Goal: Task Accomplishment & Management: Manage account settings

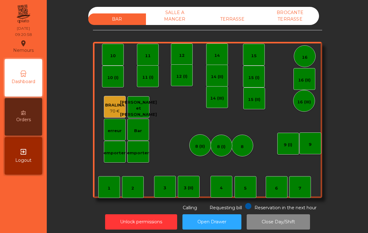
click at [297, 194] on div "7" at bounding box center [300, 187] width 22 height 22
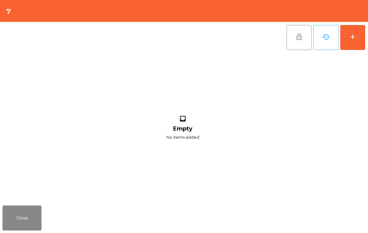
click at [354, 43] on button "add" at bounding box center [352, 37] width 25 height 25
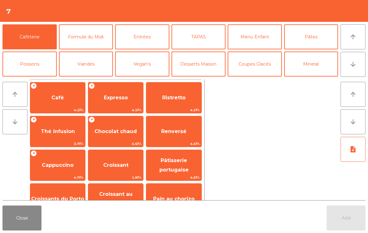
click at [46, 97] on span "Café" at bounding box center [57, 97] width 55 height 17
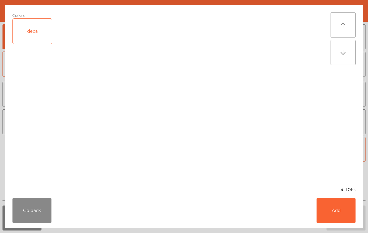
click at [336, 213] on button "Add" at bounding box center [335, 210] width 39 height 25
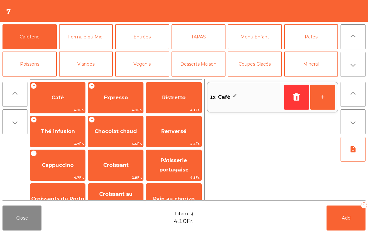
click at [67, 191] on span "Croissants du Porto" at bounding box center [57, 198] width 55 height 17
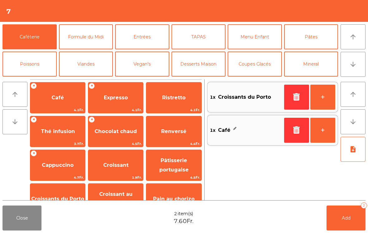
click at [342, 218] on span "Add" at bounding box center [346, 218] width 9 height 6
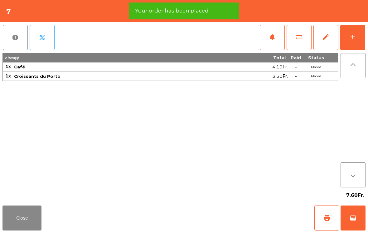
click at [20, 219] on button "Close" at bounding box center [21, 217] width 39 height 25
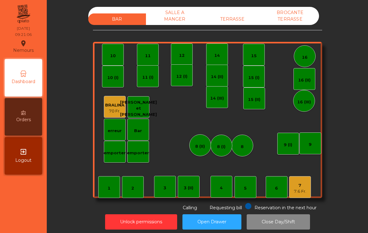
click at [110, 190] on div "1" at bounding box center [109, 188] width 3 height 6
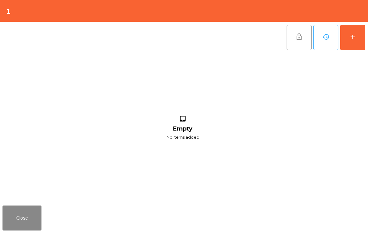
click at [349, 39] on div "add" at bounding box center [352, 36] width 7 height 7
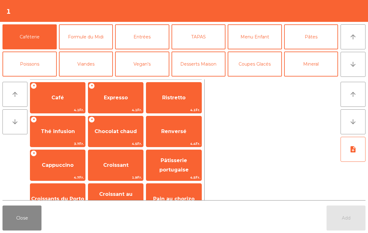
click at [108, 99] on span "Expresso" at bounding box center [116, 97] width 24 height 6
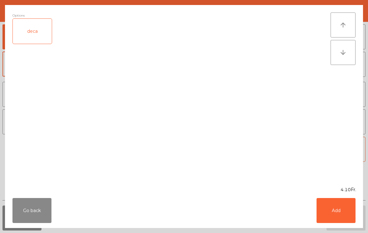
click at [339, 215] on button "Add" at bounding box center [335, 210] width 39 height 25
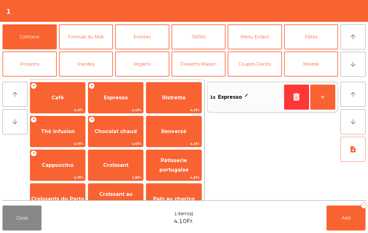
click at [109, 170] on span "Croissant" at bounding box center [115, 165] width 55 height 17
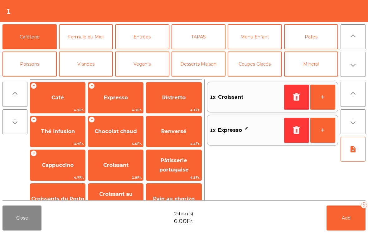
click at [328, 100] on button "+" at bounding box center [322, 96] width 25 height 25
click at [345, 223] on button "Add 3" at bounding box center [345, 217] width 39 height 25
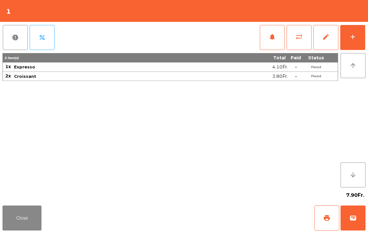
click at [18, 220] on button "Close" at bounding box center [21, 217] width 39 height 25
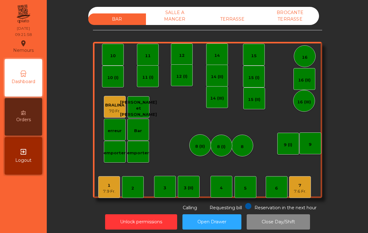
click at [299, 183] on div "7" at bounding box center [300, 185] width 12 height 6
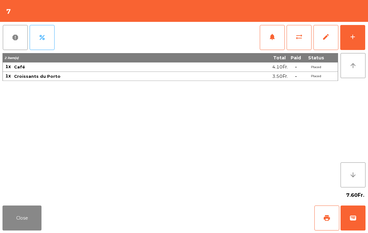
click at [323, 218] on span "print" at bounding box center [326, 217] width 7 height 7
click at [24, 218] on button "Close" at bounding box center [21, 217] width 39 height 25
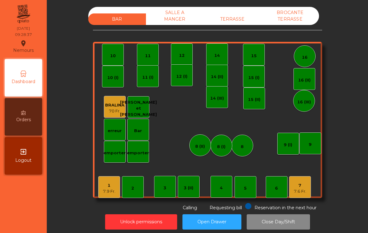
click at [104, 190] on div "7.9 Fr." at bounding box center [109, 191] width 12 height 6
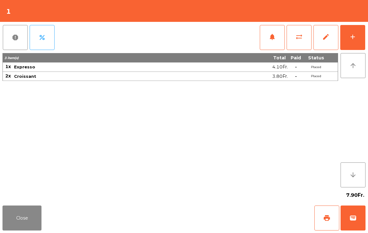
click at [326, 217] on span "print" at bounding box center [326, 217] width 7 height 7
click at [302, 40] on span "sync_alt" at bounding box center [298, 36] width 7 height 7
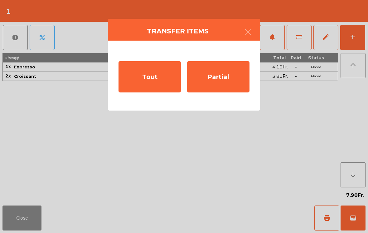
click at [224, 80] on div "Partial" at bounding box center [218, 76] width 62 height 31
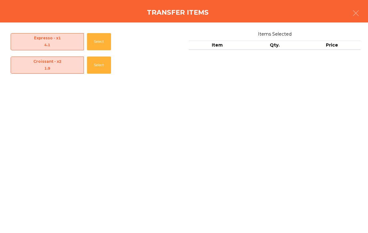
click at [99, 72] on button "Select" at bounding box center [99, 64] width 24 height 17
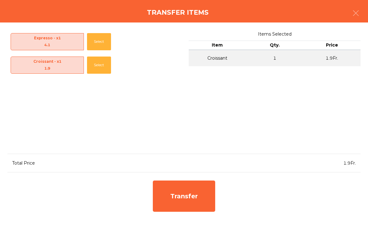
click at [99, 72] on button "Select" at bounding box center [99, 64] width 24 height 17
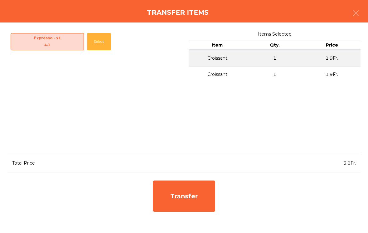
click at [188, 198] on div "Transfer" at bounding box center [184, 195] width 62 height 31
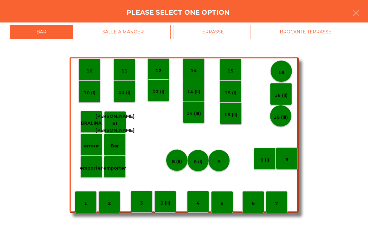
click at [224, 208] on div "5" at bounding box center [222, 202] width 22 height 22
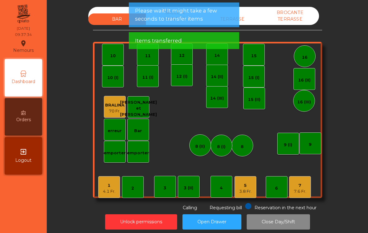
click at [110, 187] on div "1" at bounding box center [109, 185] width 12 height 6
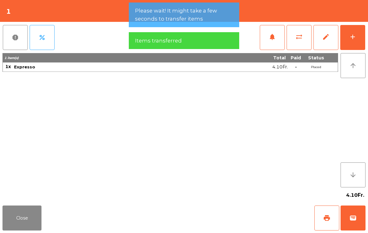
click at [358, 215] on button "wallet" at bounding box center [352, 217] width 25 height 25
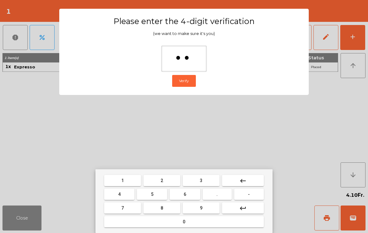
type input "***"
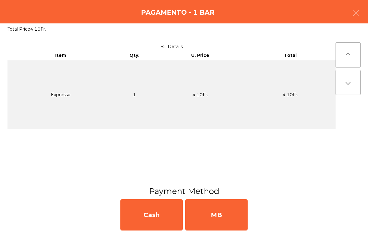
click at [216, 209] on div "MB" at bounding box center [216, 214] width 62 height 31
click at [220, 212] on div "No" at bounding box center [216, 214] width 62 height 31
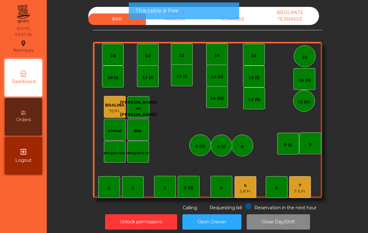
click at [252, 189] on div "5 3.8 Fr." at bounding box center [245, 187] width 22 height 22
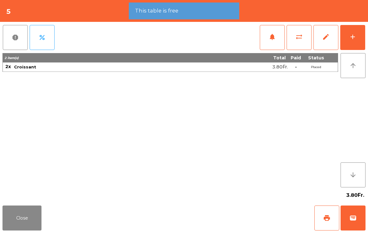
click at [349, 42] on button "add" at bounding box center [352, 37] width 25 height 25
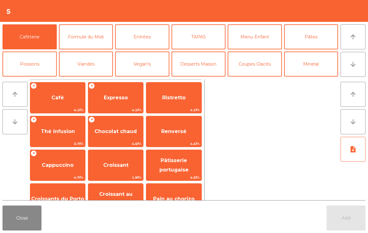
click at [69, 171] on span "Cappuccino" at bounding box center [57, 165] width 55 height 17
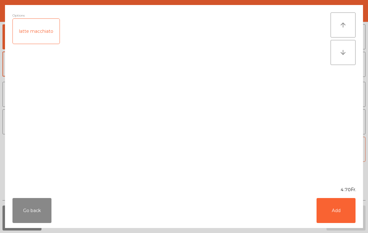
click at [334, 216] on button "Add" at bounding box center [335, 210] width 39 height 25
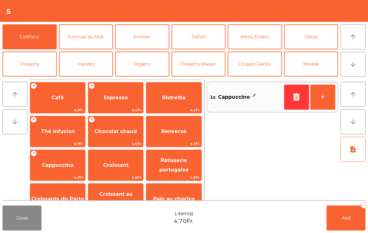
click at [322, 100] on button "+" at bounding box center [322, 96] width 25 height 25
click at [342, 219] on span "Add" at bounding box center [346, 218] width 9 height 6
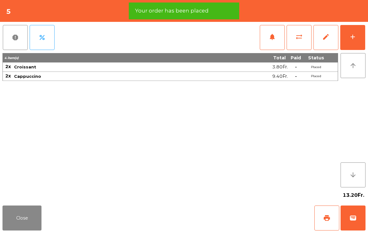
click at [16, 219] on button "Close" at bounding box center [21, 217] width 39 height 25
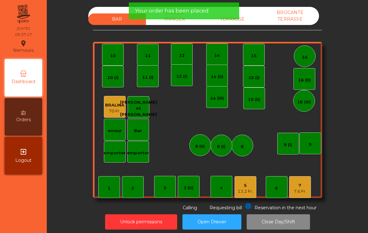
click at [249, 194] on div "5 13.2 Fr." at bounding box center [245, 187] width 22 height 22
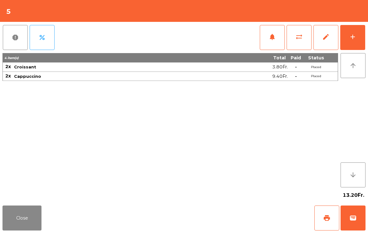
click at [27, 222] on button "Close" at bounding box center [21, 217] width 39 height 25
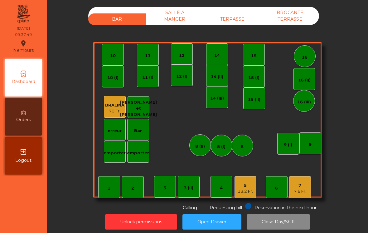
click at [302, 195] on div "7 7.6 Fr." at bounding box center [300, 187] width 22 height 22
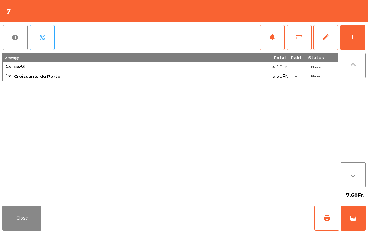
click at [355, 42] on button "add" at bounding box center [352, 37] width 25 height 25
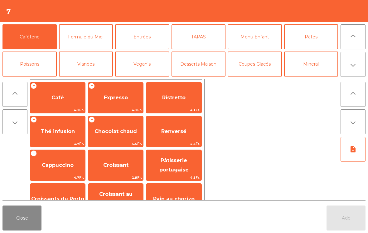
click at [72, 170] on span "Cappuccino" at bounding box center [57, 165] width 55 height 17
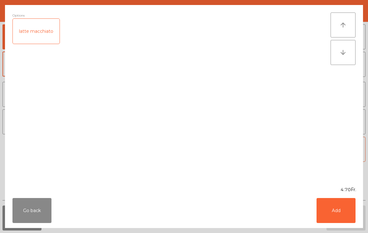
click at [337, 214] on button "Add" at bounding box center [335, 210] width 39 height 25
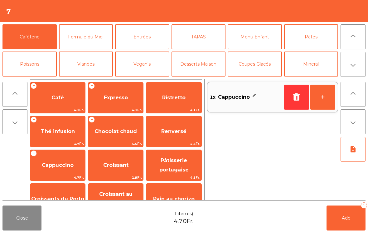
click at [125, 165] on span "Croissant" at bounding box center [115, 165] width 25 height 6
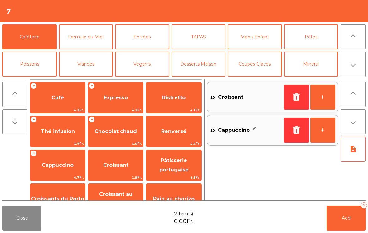
click at [351, 221] on button "Add 2" at bounding box center [345, 217] width 39 height 25
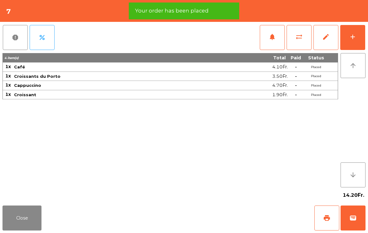
click at [26, 219] on button "Close" at bounding box center [21, 217] width 39 height 25
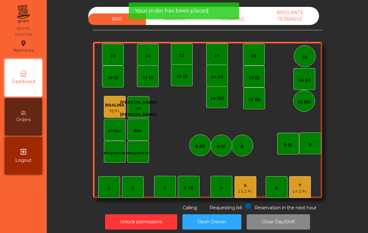
click at [301, 192] on div "14.2 Fr." at bounding box center [299, 191] width 15 height 6
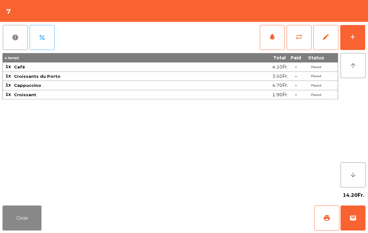
click at [16, 215] on button "Close" at bounding box center [21, 217] width 39 height 25
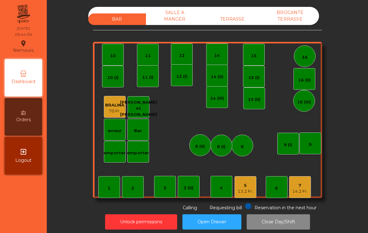
click at [251, 193] on div "13.2 Fr." at bounding box center [245, 191] width 15 height 6
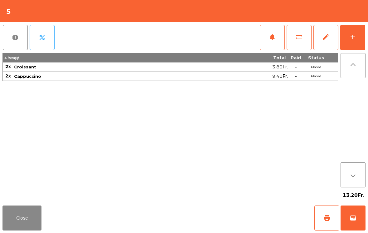
click at [325, 218] on span "print" at bounding box center [326, 217] width 7 height 7
click at [10, 224] on button "Close" at bounding box center [21, 217] width 39 height 25
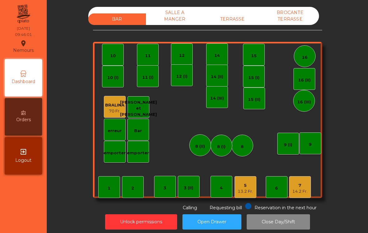
click at [302, 191] on div "14.2 Fr." at bounding box center [299, 191] width 15 height 6
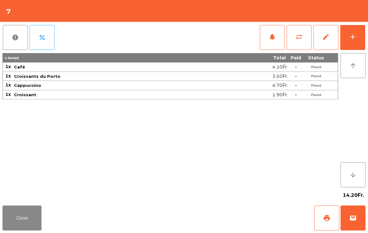
click at [328, 216] on span "print" at bounding box center [326, 217] width 7 height 7
click at [353, 217] on span "wallet" at bounding box center [352, 217] width 7 height 7
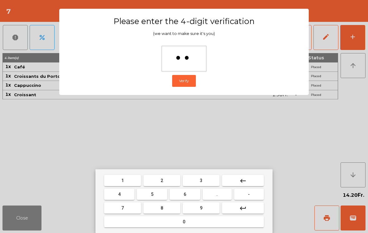
type input "***"
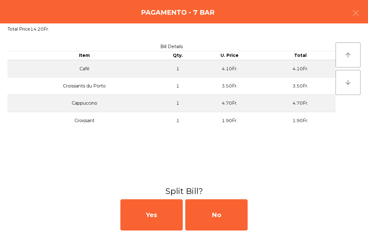
click at [231, 216] on div "No" at bounding box center [216, 214] width 62 height 31
click at [228, 217] on div "MB" at bounding box center [216, 214] width 62 height 31
click at [216, 214] on div "No" at bounding box center [216, 214] width 62 height 31
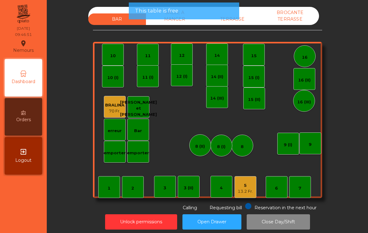
click at [248, 192] on div "13.2 Fr." at bounding box center [245, 191] width 15 height 6
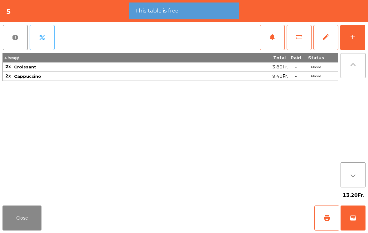
click at [354, 222] on button "wallet" at bounding box center [352, 217] width 25 height 25
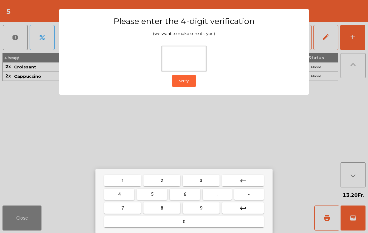
type input "*"
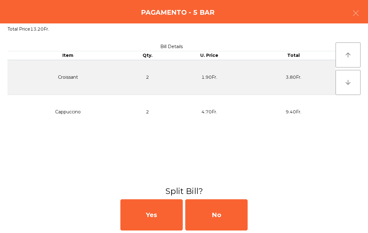
click at [231, 217] on div "No" at bounding box center [216, 214] width 62 height 31
click at [228, 217] on div "MB" at bounding box center [216, 214] width 62 height 31
click at [225, 221] on div "No" at bounding box center [216, 214] width 62 height 31
